Goal: Register for event/course

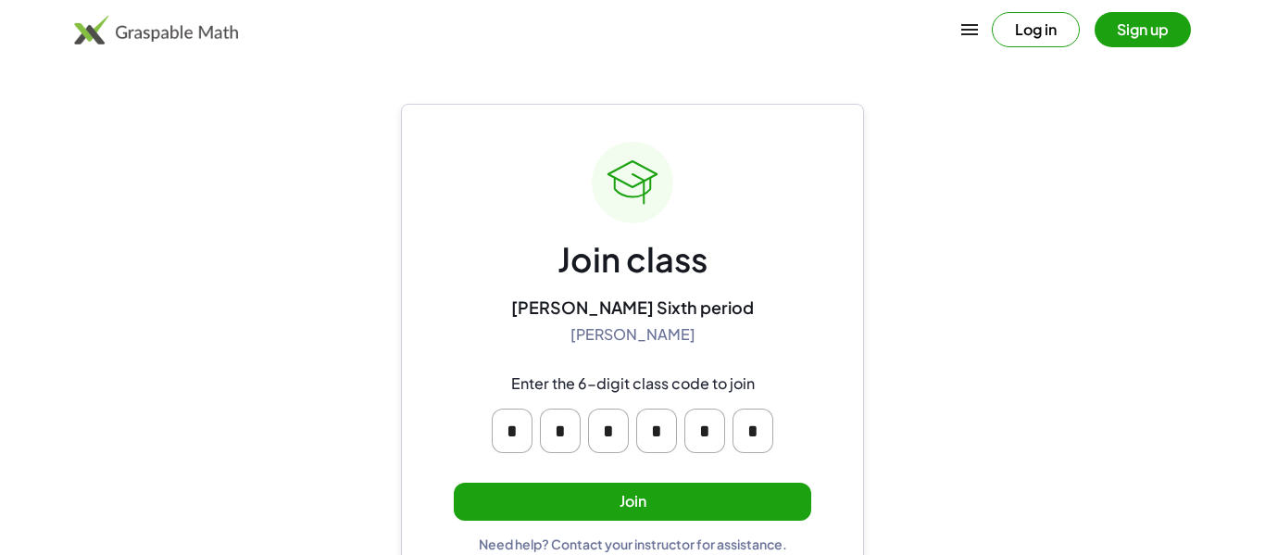
scroll to position [35, 0]
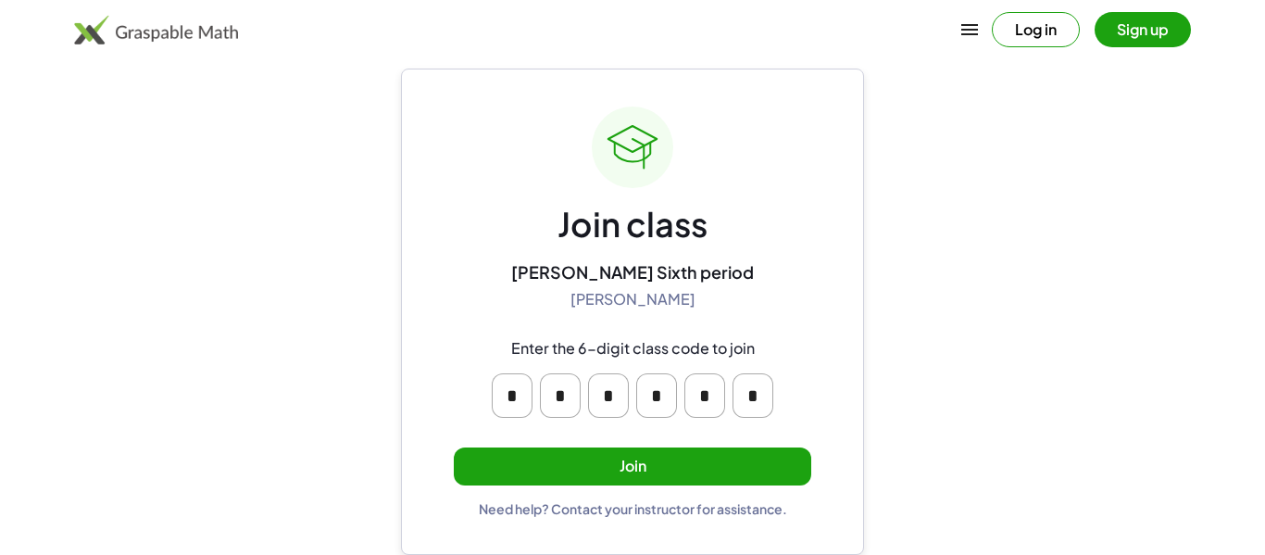
click at [599, 461] on button "Join" at bounding box center [632, 466] width 357 height 38
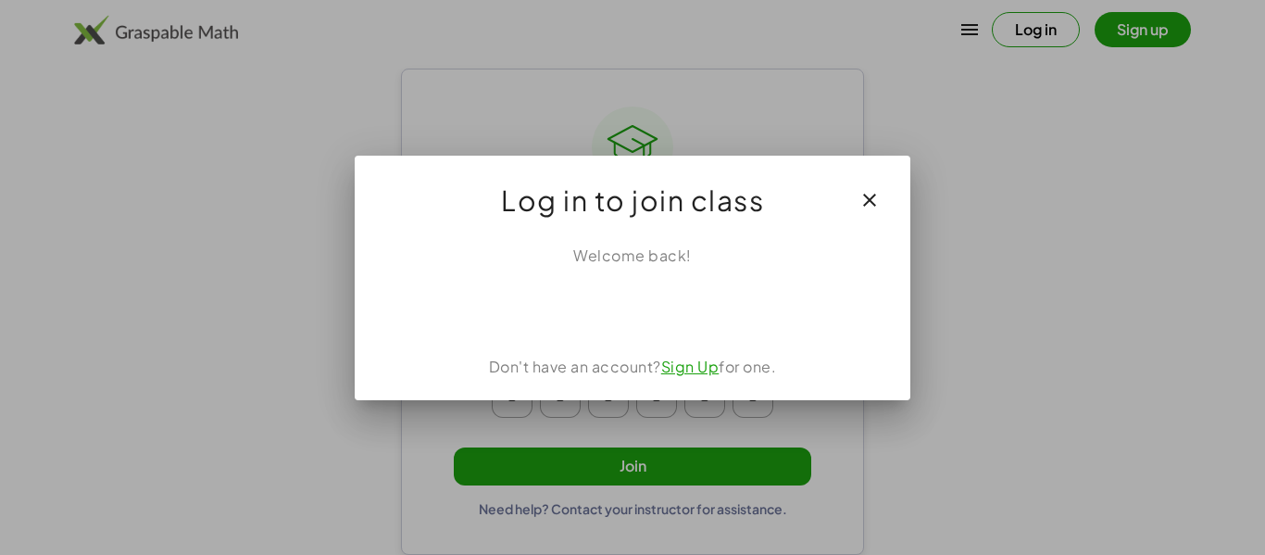
scroll to position [0, 0]
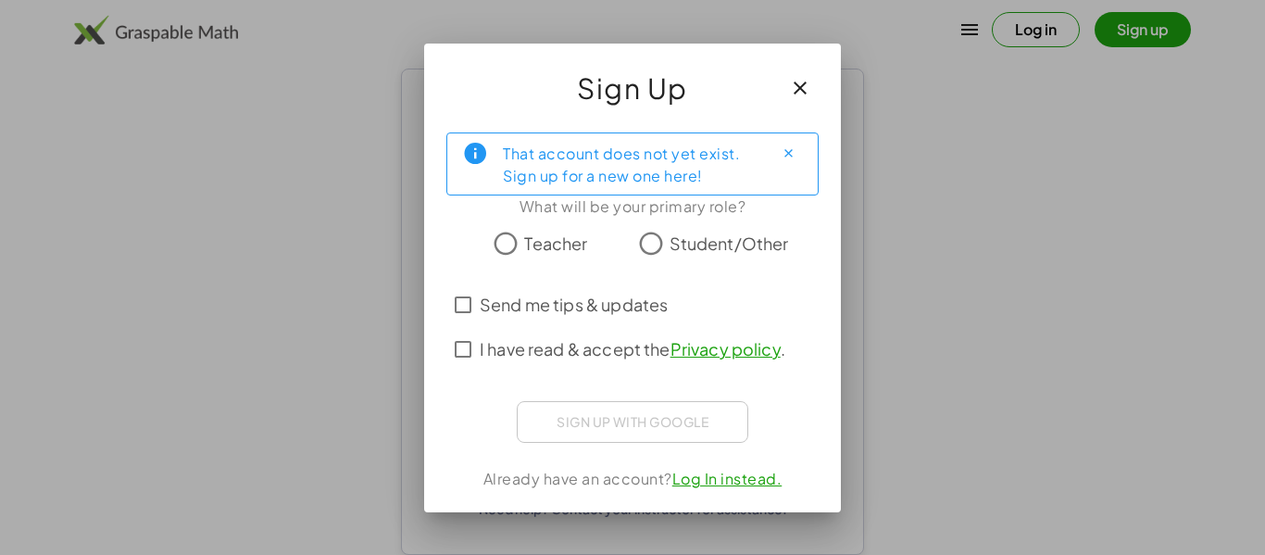
click at [671, 253] on span "Student/Other" at bounding box center [728, 243] width 119 height 25
click at [581, 317] on label "Send me tips & updates" at bounding box center [574, 304] width 188 height 44
click at [577, 344] on span "I have read & accept the Privacy policy ." at bounding box center [633, 348] width 306 height 25
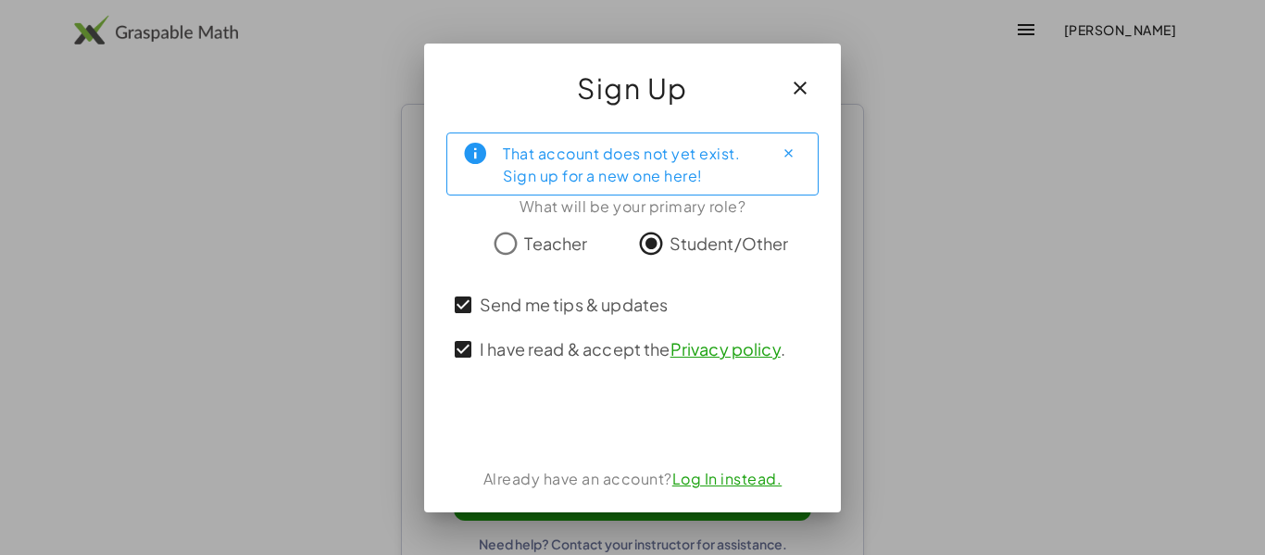
scroll to position [35, 0]
